Goal: Check status: Check status

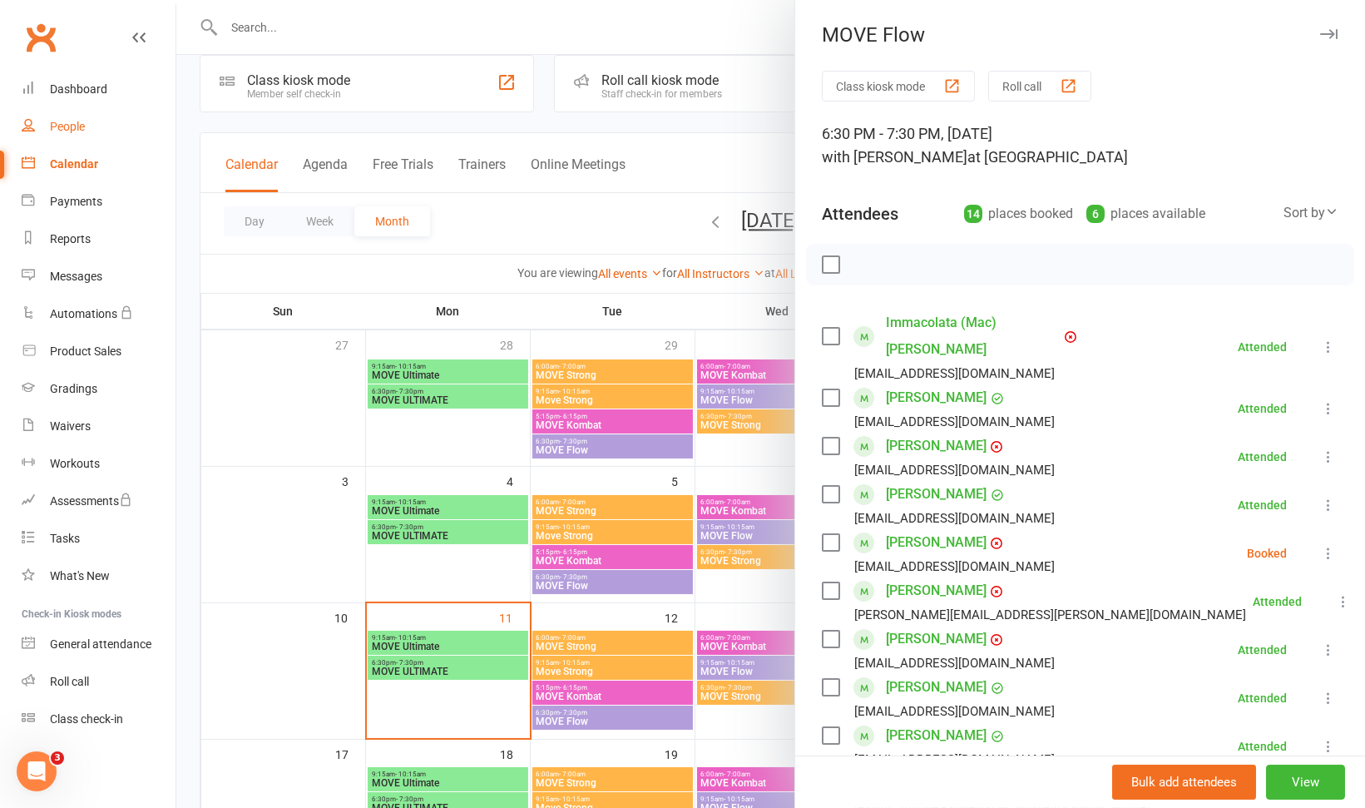
scroll to position [236, 0]
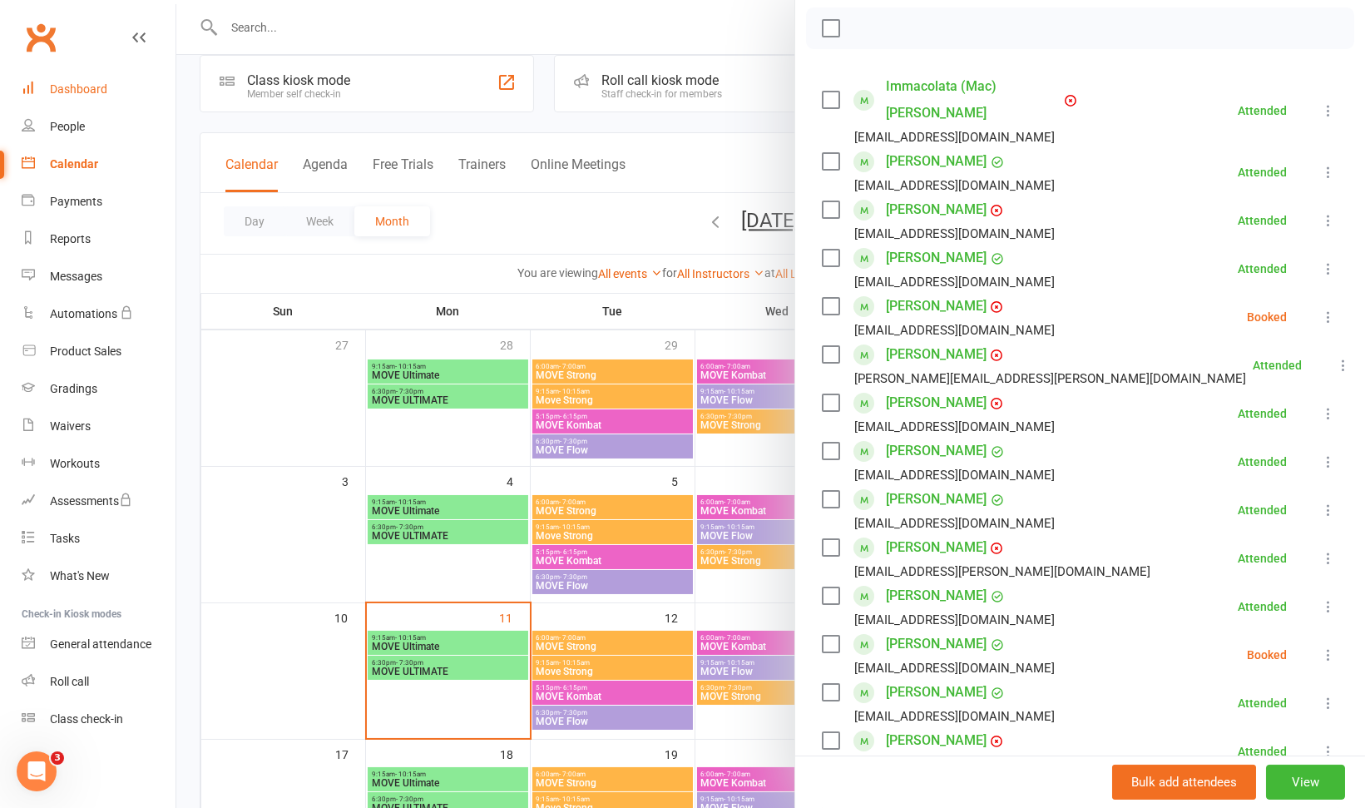
click at [81, 92] on div "Dashboard" at bounding box center [78, 88] width 57 height 13
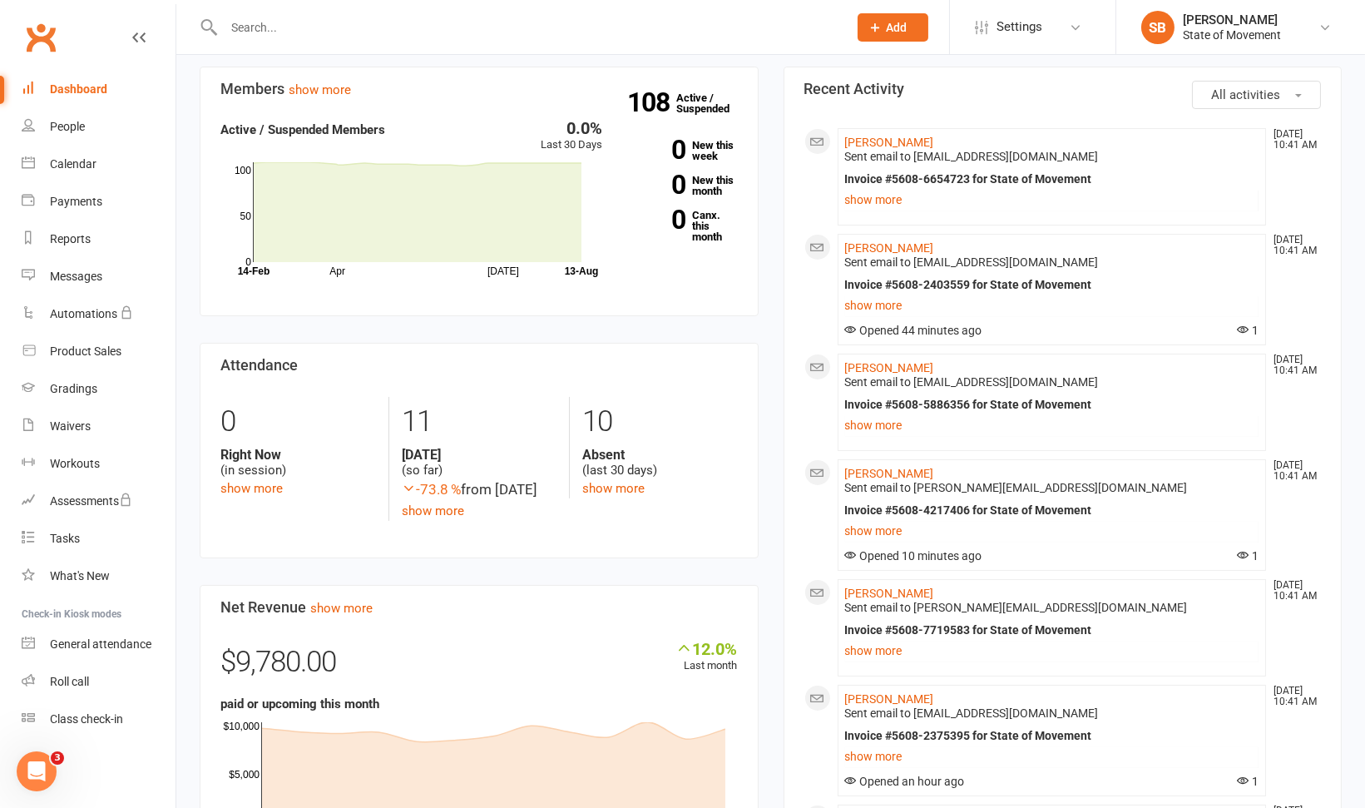
scroll to position [408, 0]
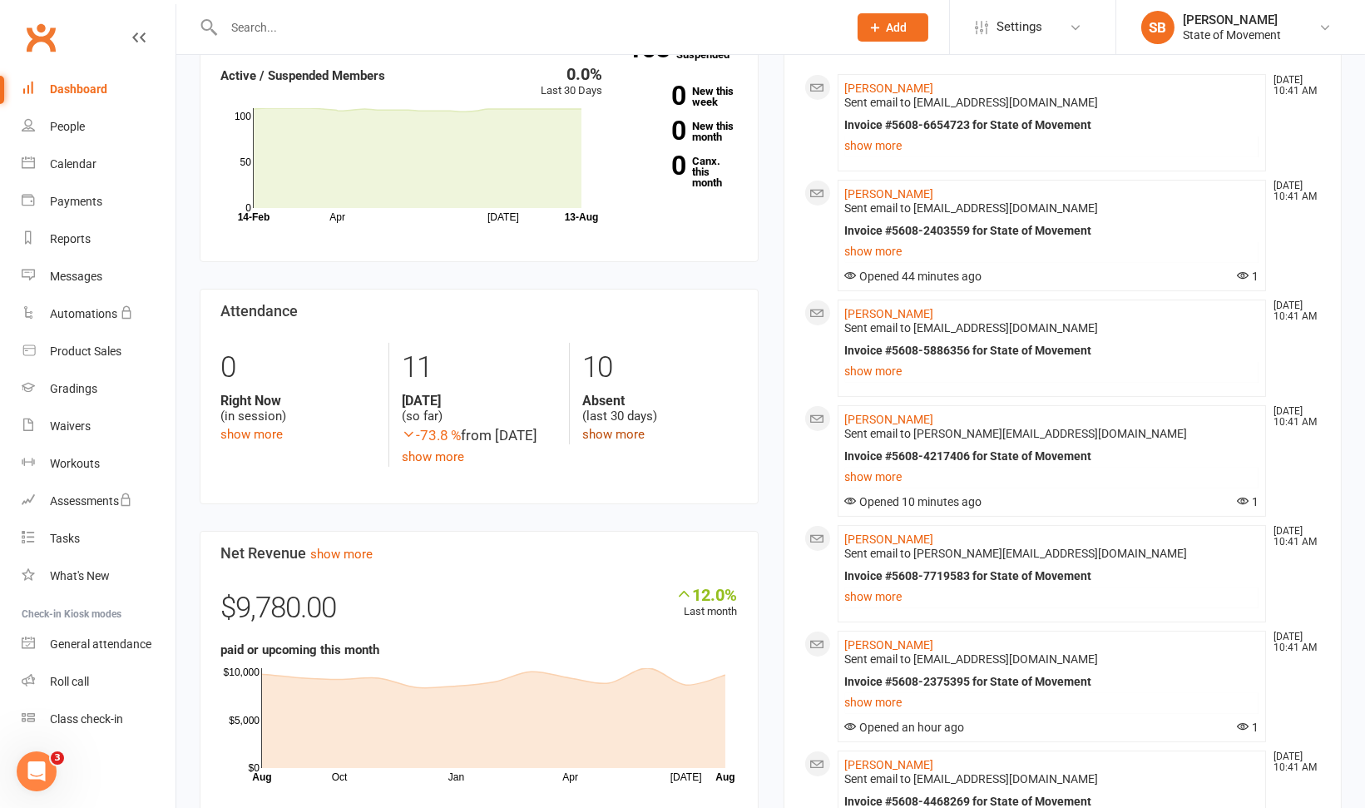
click at [622, 438] on link "show more" at bounding box center [613, 434] width 62 height 15
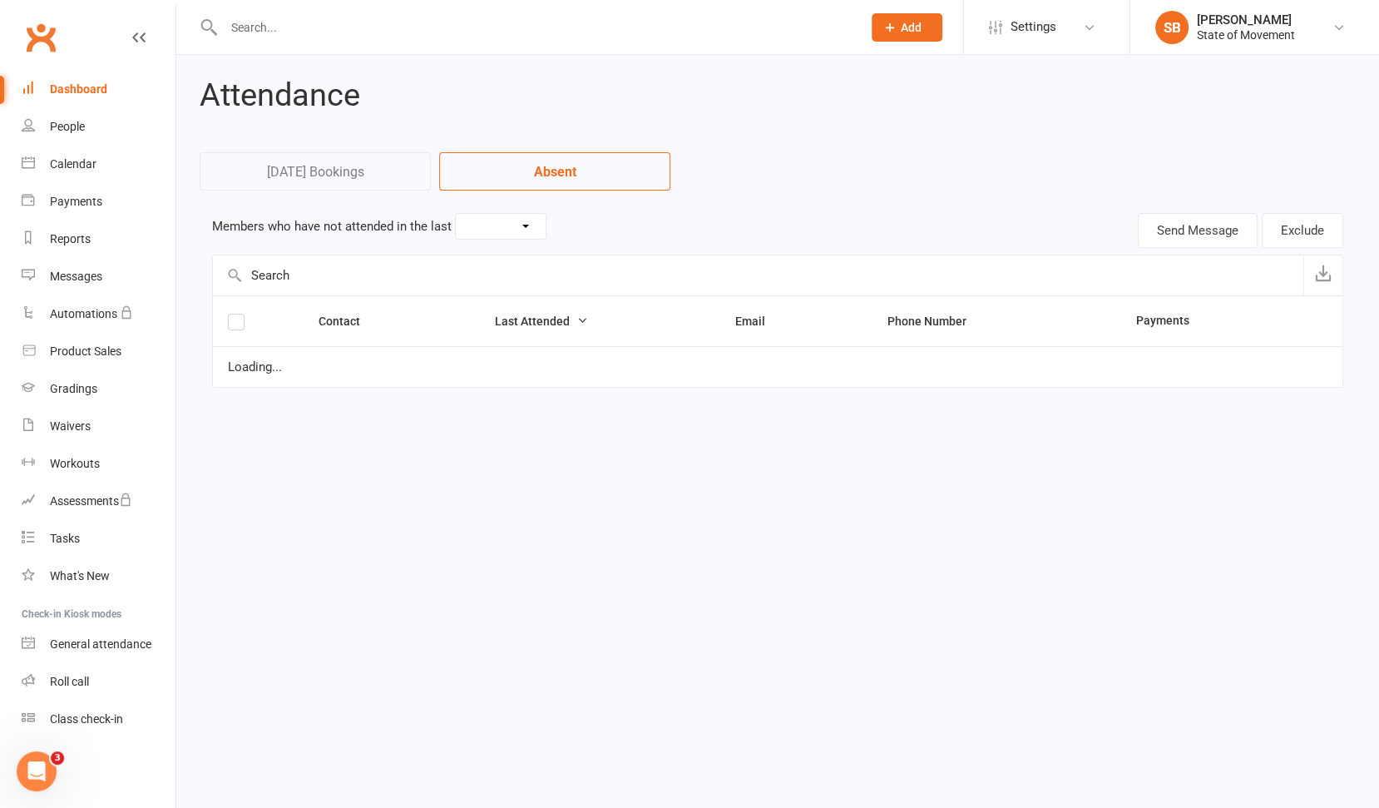
select select "30"
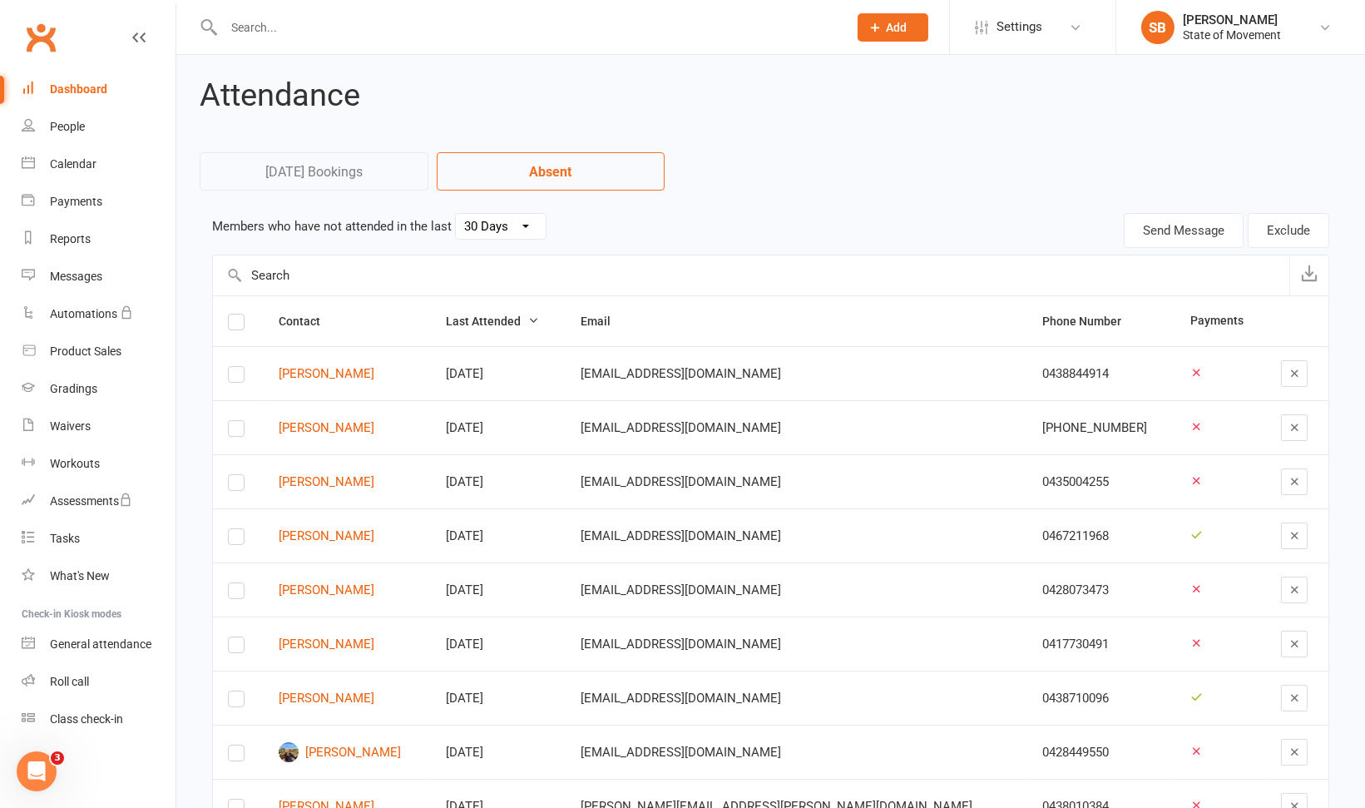
click at [77, 86] on div "Dashboard" at bounding box center [78, 88] width 57 height 13
